Goal: Information Seeking & Learning: Check status

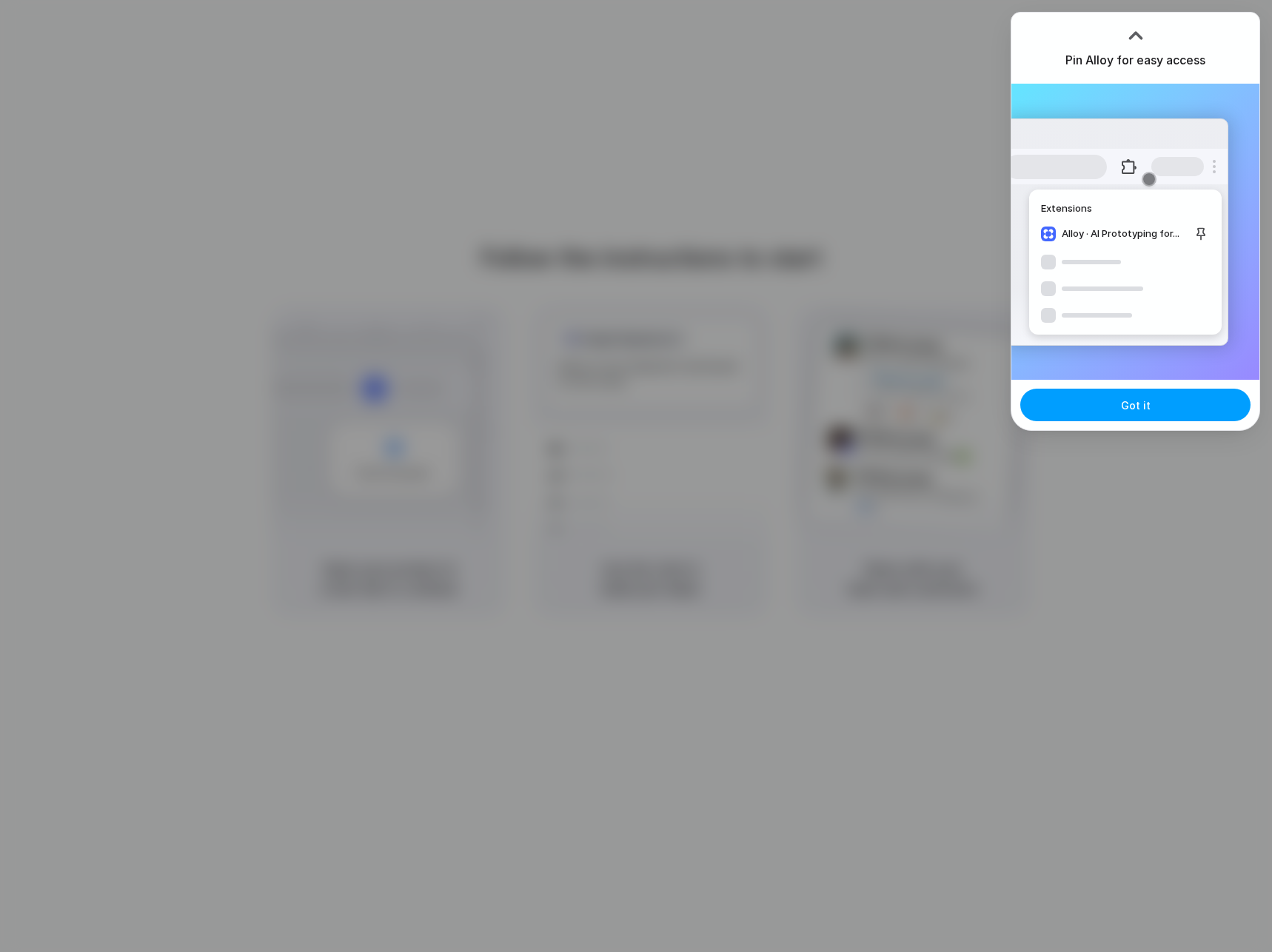
click at [1154, 405] on button "Got it" at bounding box center [1135, 405] width 230 height 32
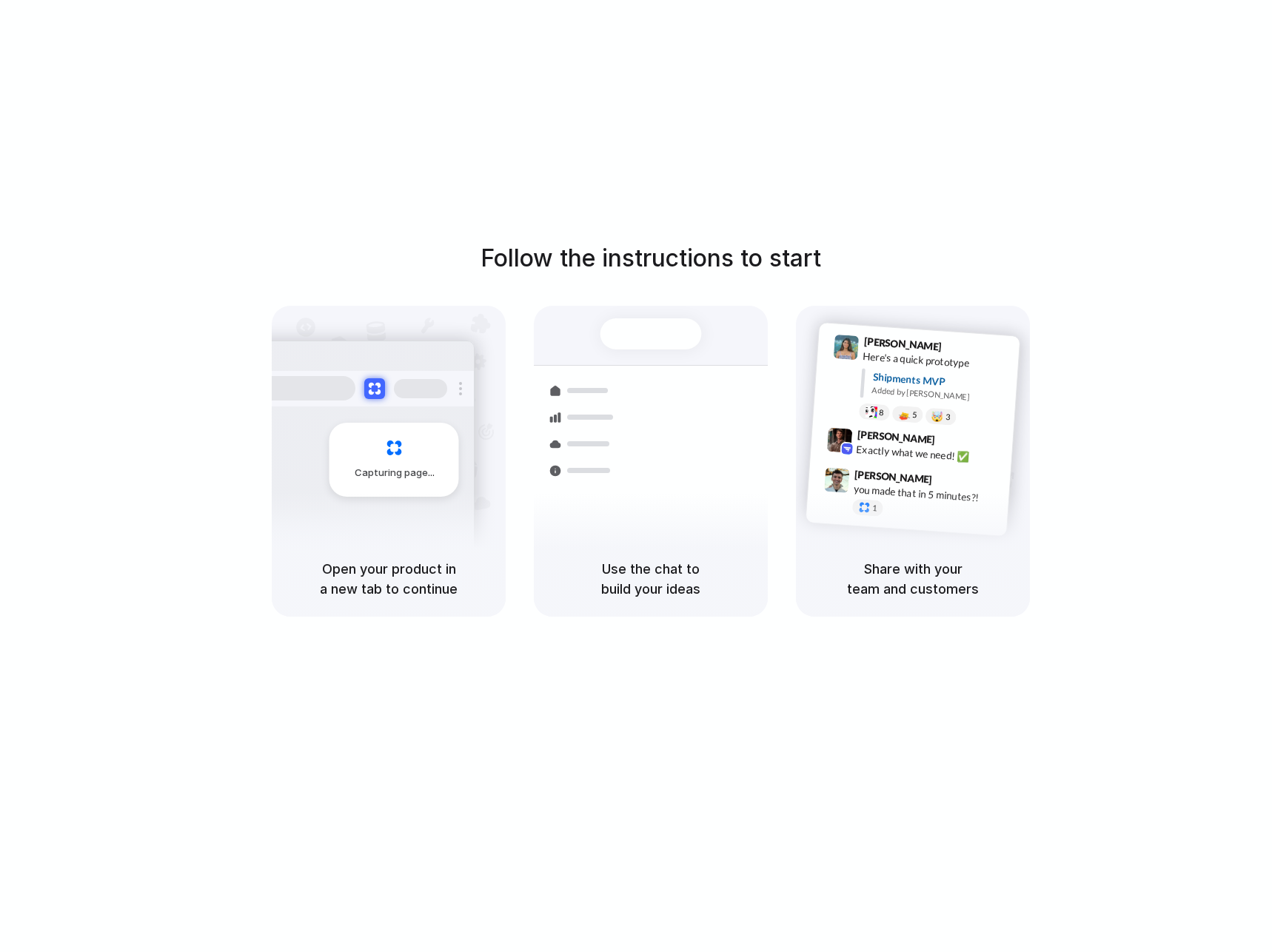
click at [802, 236] on div "Follow the instructions to start Capturing page Open your product in a new tab …" at bounding box center [650, 490] width 1302 height 981
click at [714, 265] on h1 "Follow the instructions to start" at bounding box center [650, 258] width 341 height 35
click at [646, 447] on div "Express delivery to NYC Priority • 2-day • Dispatched" at bounding box center [738, 476] width 200 height 58
click at [667, 316] on div "Shipments Container from [GEOGRAPHIC_DATA] 40ft • ETA [DATE] • In transit Expre…" at bounding box center [650, 423] width 234 height 235
click at [572, 376] on div "Shipments" at bounding box center [572, 468] width 108 height 207
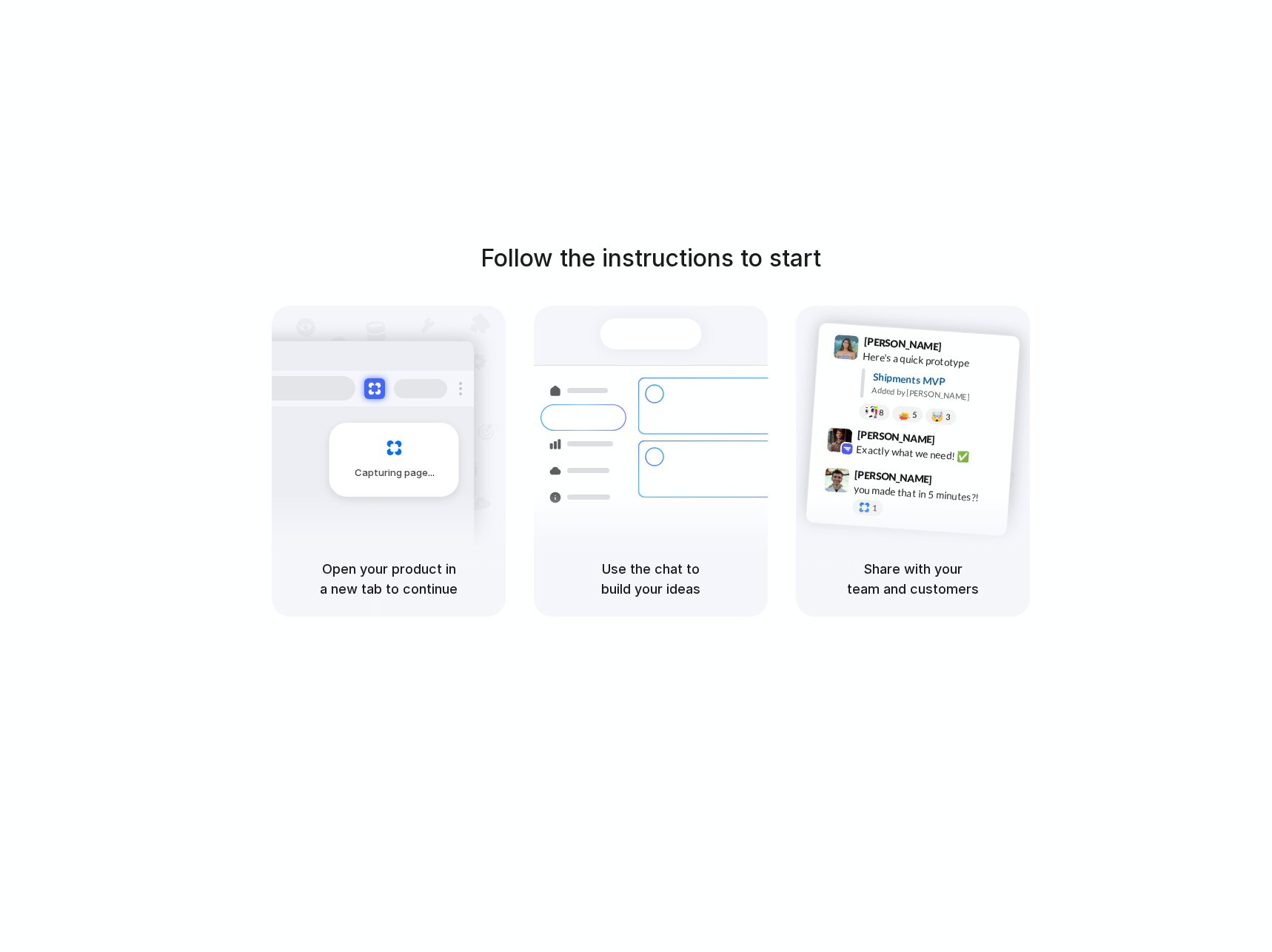
click at [601, 415] on span "Shipments" at bounding box center [592, 417] width 51 height 14
click at [341, 525] on div "Capturing page" at bounding box center [363, 454] width 224 height 227
